Goal: Task Accomplishment & Management: Complete application form

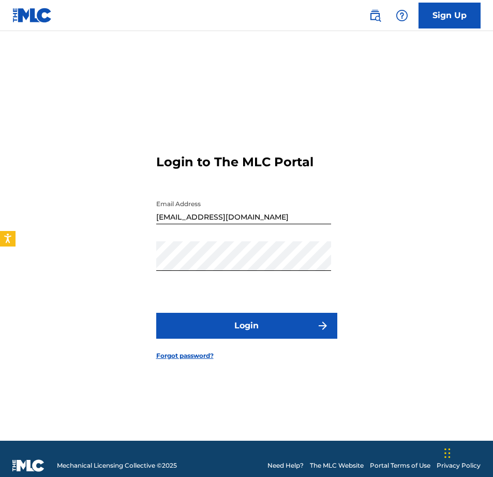
click at [267, 332] on button "Login" at bounding box center [246, 326] width 181 height 26
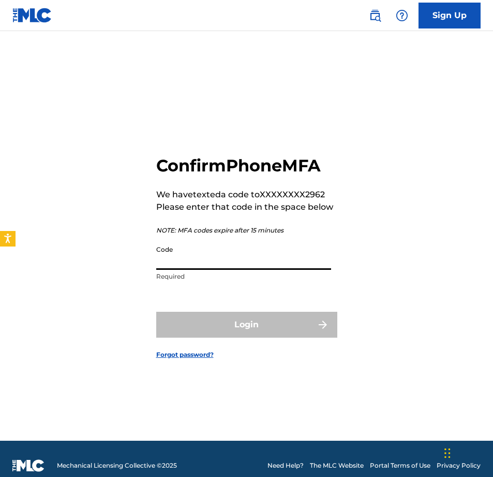
click at [249, 262] on input "Code" at bounding box center [243, 255] width 175 height 30
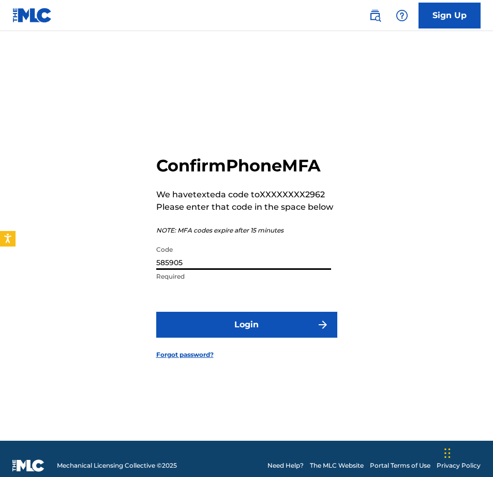
type input "585905"
click at [246, 324] on button "Login" at bounding box center [246, 325] width 181 height 26
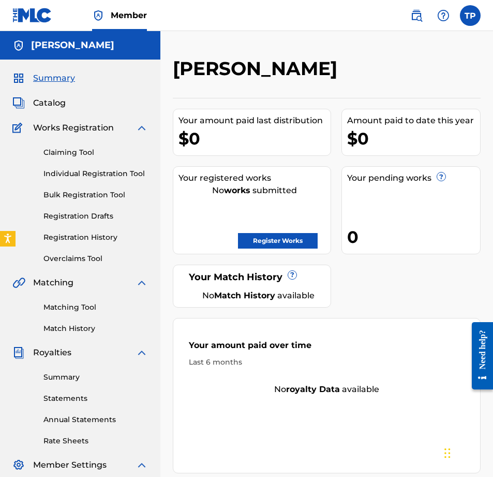
click at [283, 245] on link "Register Works" at bounding box center [278, 241] width 80 height 16
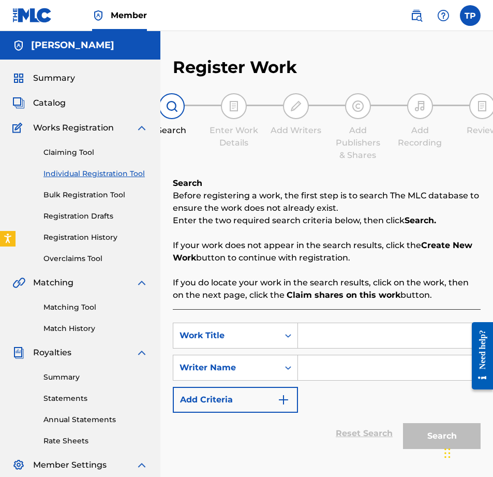
click at [323, 339] on input "Search Form" at bounding box center [389, 335] width 182 height 25
type input "FROZEN"
click at [354, 366] on input "Search Form" at bounding box center [389, 367] width 182 height 25
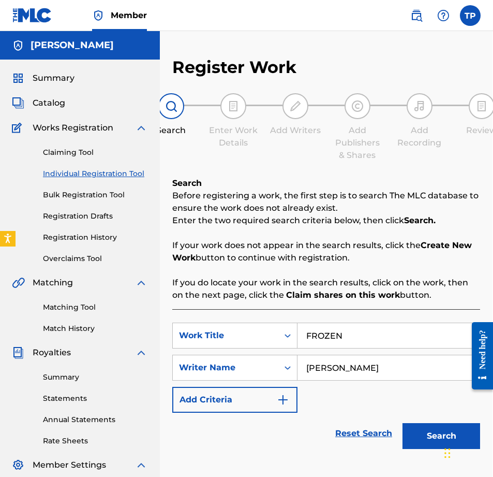
scroll to position [0, 8]
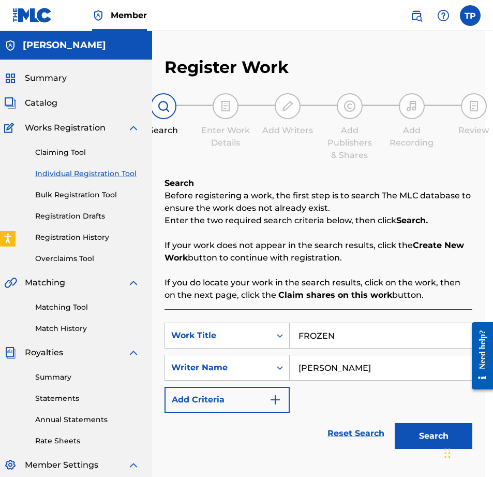
type input "[PERSON_NAME]"
click at [435, 434] on button "Search" at bounding box center [434, 436] width 78 height 26
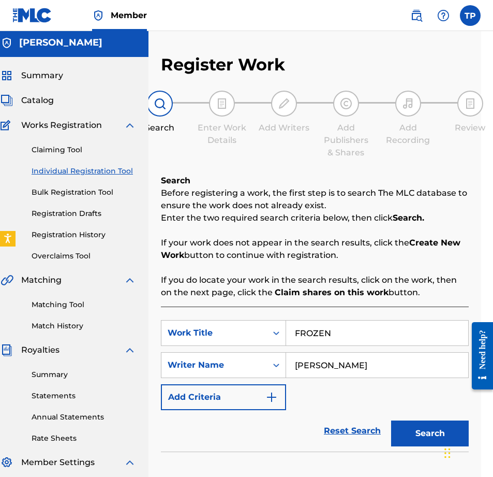
scroll to position [3, 12]
click at [417, 431] on button "Search" at bounding box center [430, 433] width 78 height 26
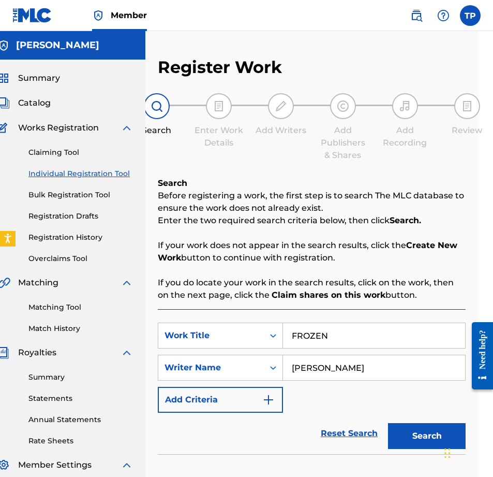
scroll to position [0, 15]
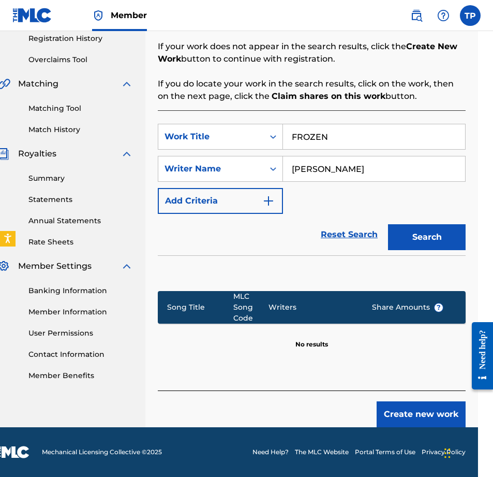
click at [405, 411] on button "Create new work" at bounding box center [421, 414] width 89 height 26
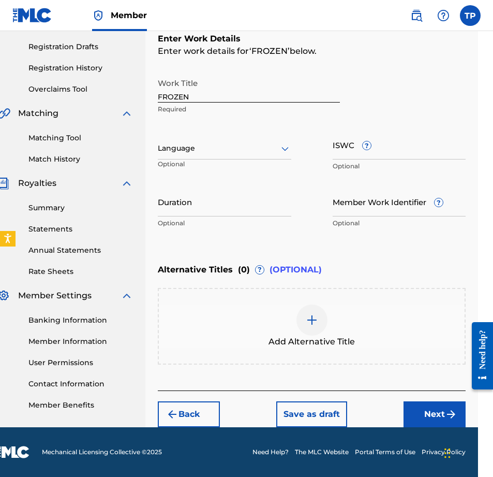
scroll to position [169, 15]
drag, startPoint x: 415, startPoint y: 410, endPoint x: 409, endPoint y: 381, distance: 29.7
click at [415, 410] on button "Next" at bounding box center [435, 414] width 62 height 26
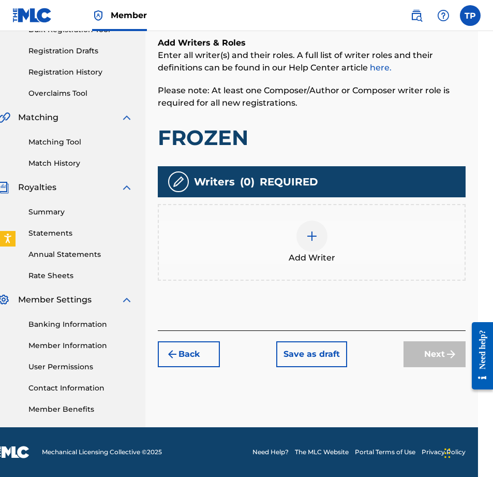
click at [318, 241] on img at bounding box center [312, 236] width 12 height 12
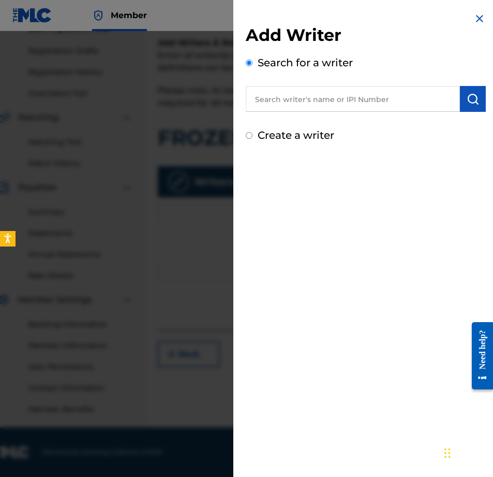
click at [324, 105] on input "text" at bounding box center [353, 99] width 214 height 26
drag, startPoint x: 477, startPoint y: 18, endPoint x: 469, endPoint y: 25, distance: 11.0
click at [477, 18] on img at bounding box center [480, 18] width 12 height 12
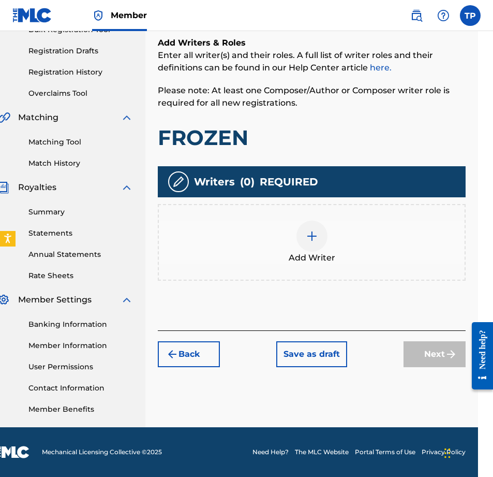
click at [314, 250] on div at bounding box center [312, 236] width 31 height 31
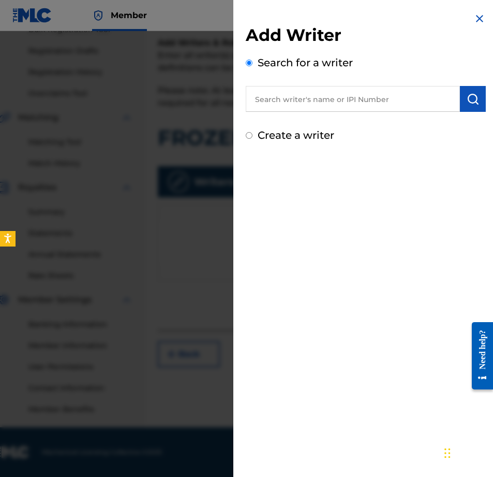
click at [324, 104] on input "text" at bounding box center [353, 99] width 214 height 26
click at [251, 138] on input "Create a writer" at bounding box center [249, 135] width 7 height 7
radio input "false"
radio input "true"
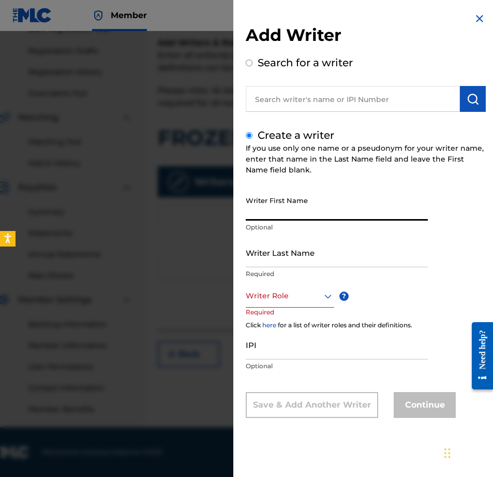
click at [352, 201] on input "Writer First Name" at bounding box center [337, 206] width 182 height 30
type input "[PERSON_NAME]"
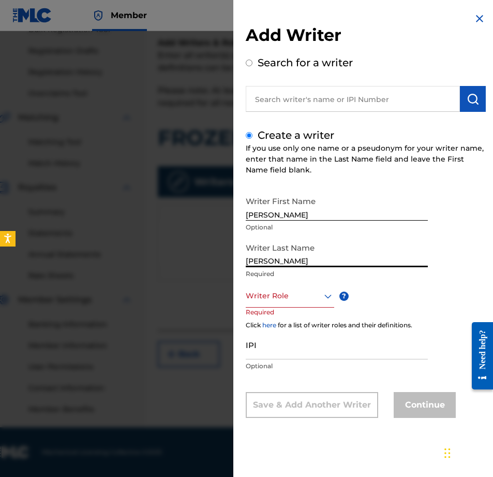
type input "[PERSON_NAME]"
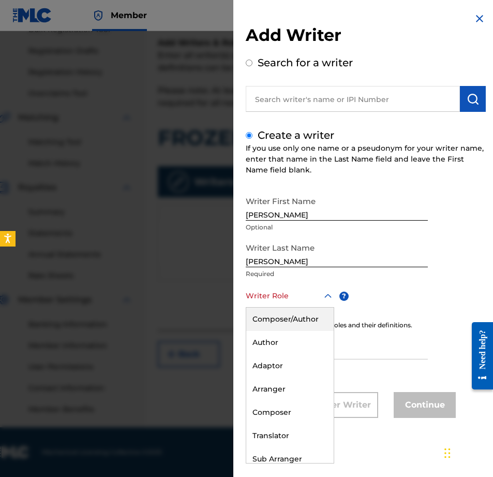
click at [327, 298] on icon at bounding box center [328, 296] width 12 height 12
click at [310, 321] on div "Composer/Author" at bounding box center [290, 319] width 88 height 23
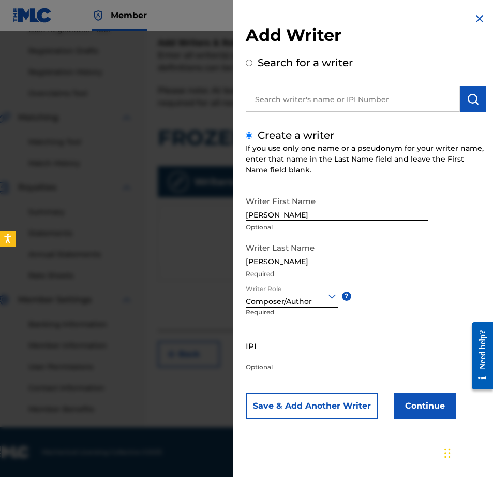
click at [434, 409] on button "Continue" at bounding box center [425, 406] width 62 height 26
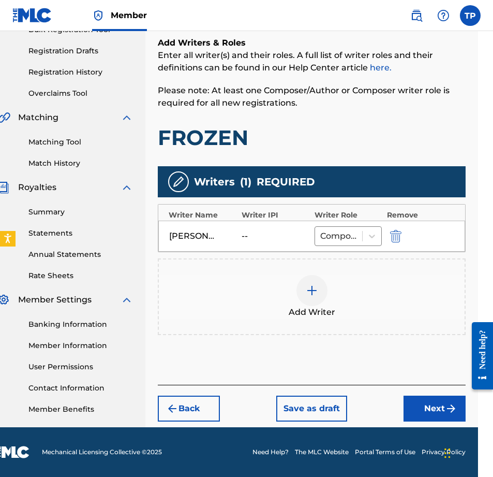
click at [429, 416] on button "Next" at bounding box center [435, 409] width 62 height 26
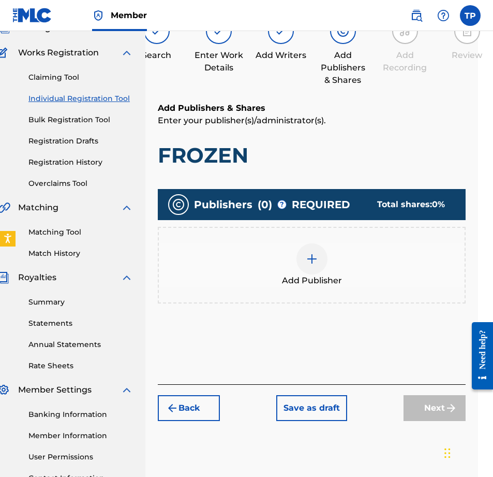
scroll to position [47, 15]
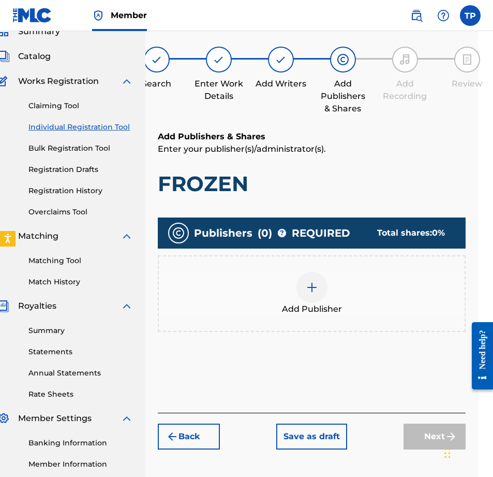
click at [310, 293] on img at bounding box center [312, 287] width 12 height 12
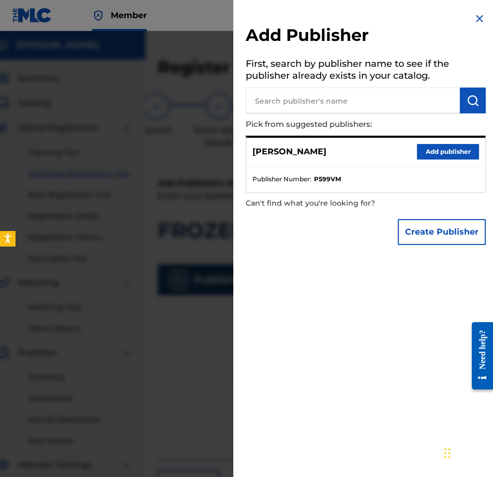
scroll to position [0, 15]
click at [442, 153] on button "Add publisher" at bounding box center [448, 152] width 62 height 16
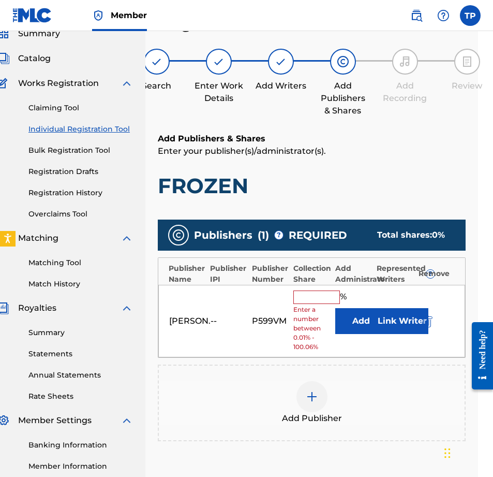
scroll to position [45, 15]
click at [325, 296] on input "text" at bounding box center [317, 297] width 47 height 13
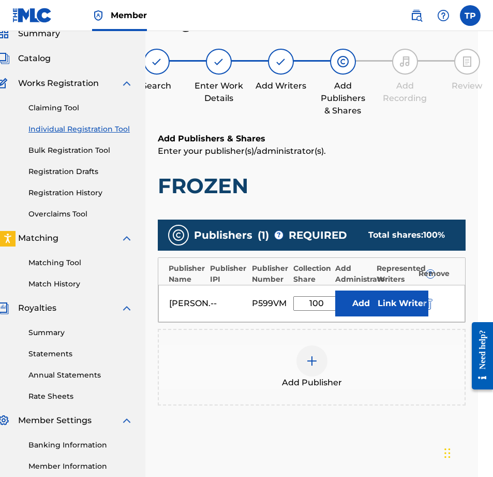
type input "100"
click at [412, 302] on button "Link Writer" at bounding box center [403, 304] width 52 height 26
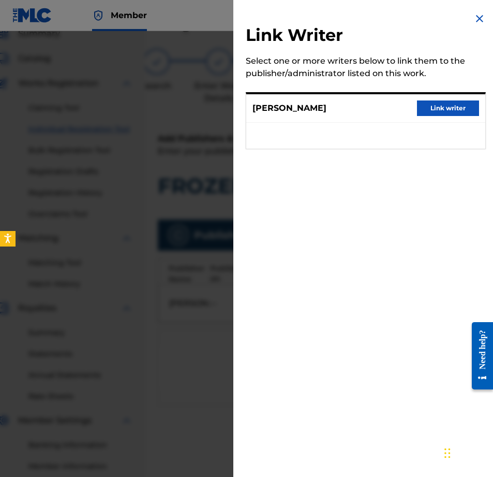
drag, startPoint x: 439, startPoint y: 106, endPoint x: 432, endPoint y: 113, distance: 10.3
click at [439, 107] on button "Link writer" at bounding box center [448, 108] width 62 height 16
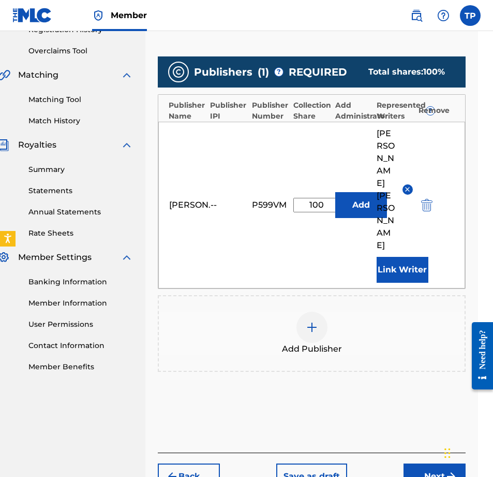
click at [443, 463] on button "Next" at bounding box center [435, 476] width 62 height 26
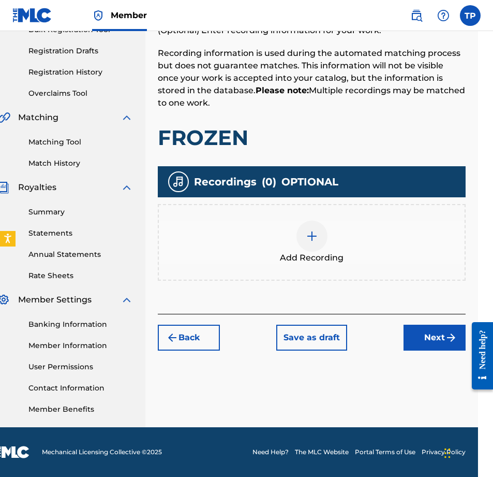
click at [306, 236] on img at bounding box center [312, 236] width 12 height 12
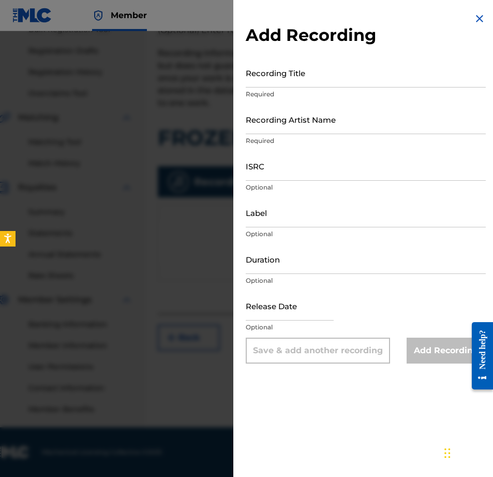
click at [480, 23] on img at bounding box center [480, 18] width 12 height 12
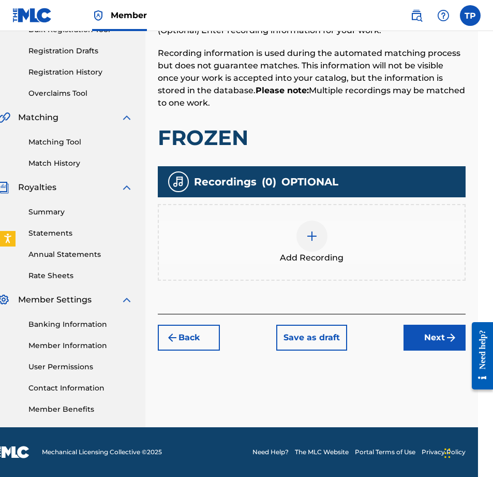
click at [434, 333] on button "Next" at bounding box center [435, 338] width 62 height 26
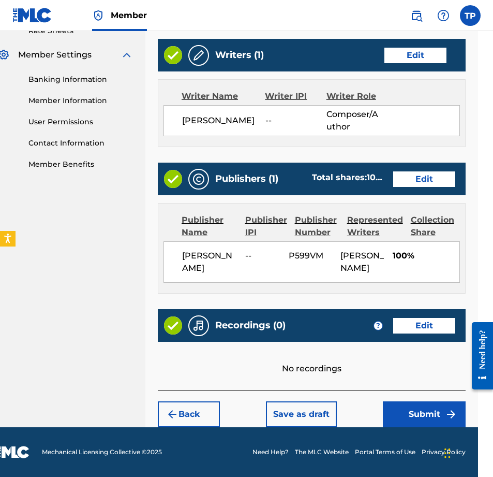
scroll to position [410, 15]
click at [419, 410] on button "Submit" at bounding box center [424, 414] width 83 height 26
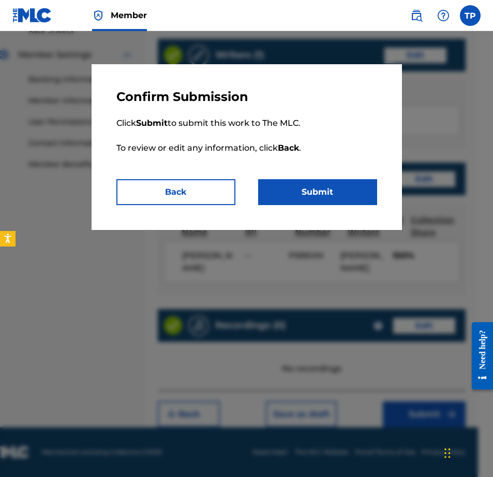
click at [331, 184] on button "Submit" at bounding box center [317, 192] width 119 height 26
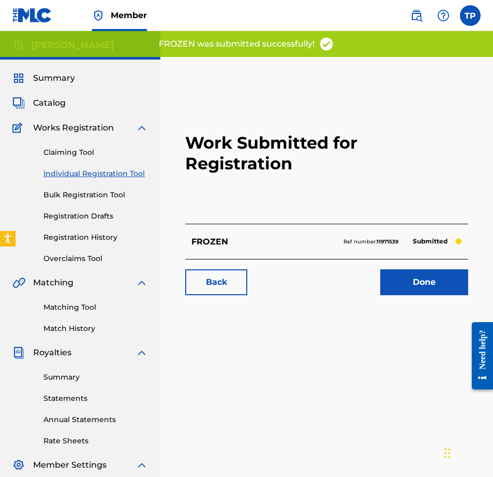
click at [410, 289] on link "Done" at bounding box center [425, 282] width 88 height 26
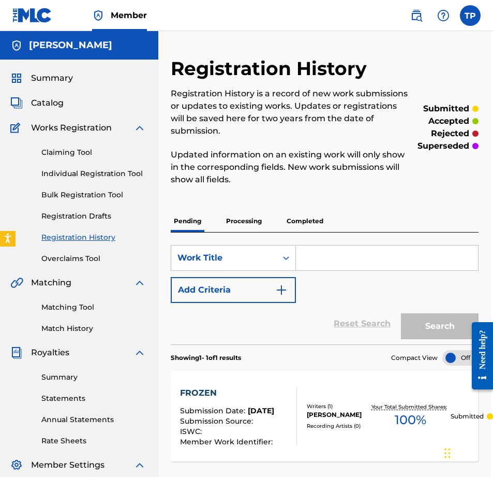
scroll to position [0, 3]
